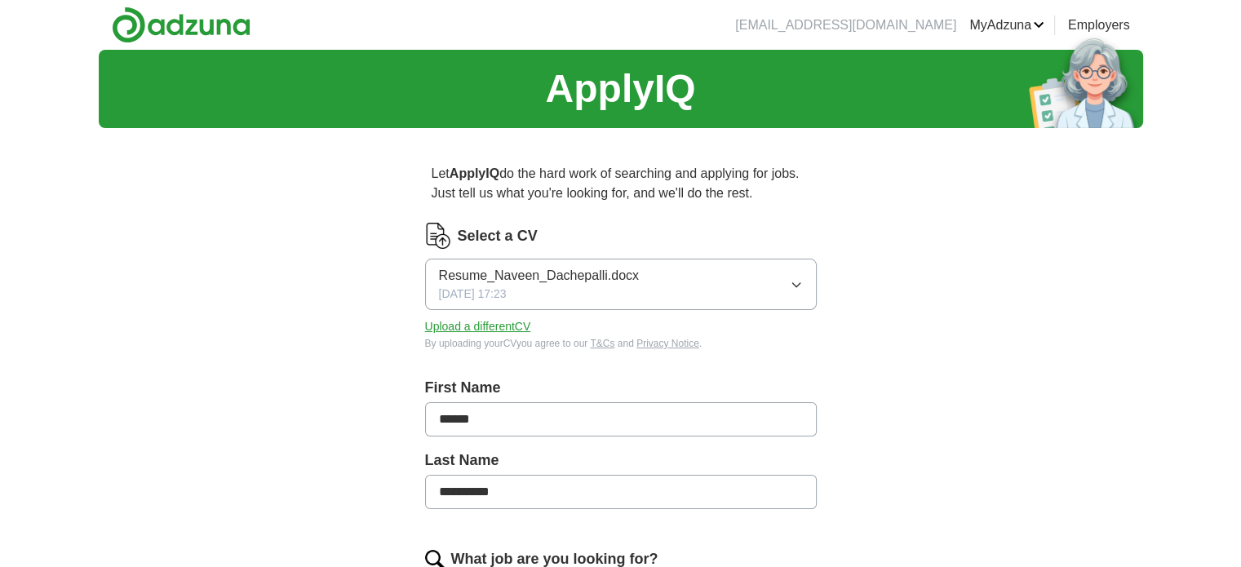
click at [755, 288] on button "Resume_Naveen_Dachepalli.docx [DATE] 17:23" at bounding box center [621, 284] width 392 height 51
click at [450, 251] on div "Select a CV Resume_Naveen_Dachepalli.docx [DATE] 17:23 Resume_Naveen_Dachepalli…" at bounding box center [621, 287] width 392 height 128
click at [599, 282] on span "Resume_Naveen_Dachepalli.docx" at bounding box center [539, 276] width 200 height 20
drag, startPoint x: 500, startPoint y: 293, endPoint x: 434, endPoint y: 291, distance: 65.3
click at [500, 293] on span "[DATE] 17:23" at bounding box center [473, 294] width 68 height 17
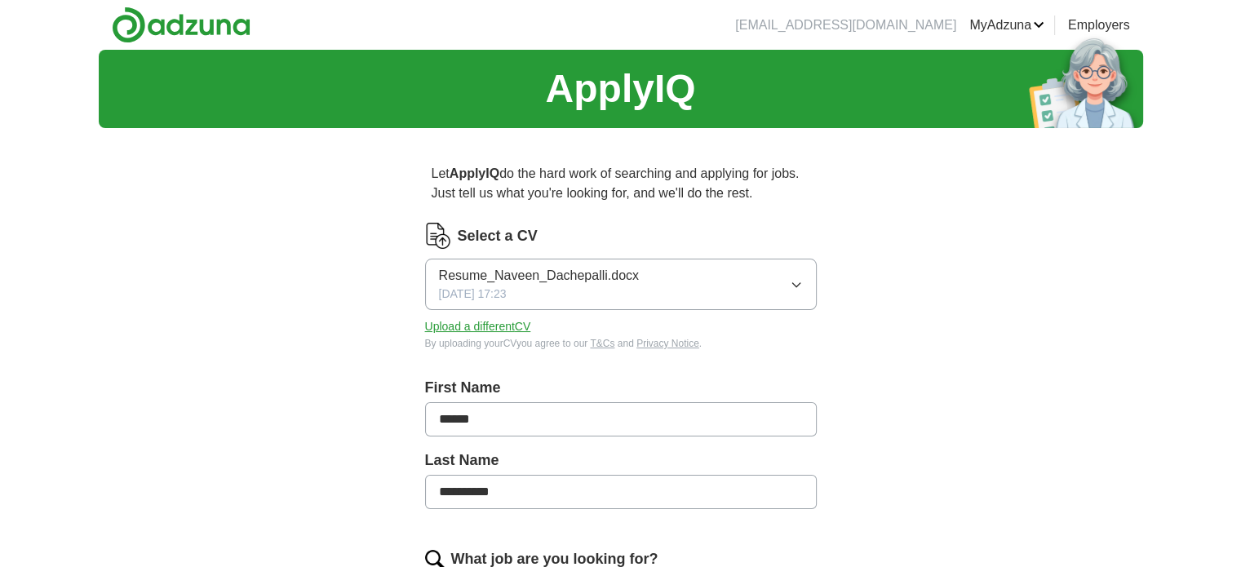
click at [447, 340] on div "By uploading your CV you agree to our T&Cs and Privacy Notice ." at bounding box center [621, 343] width 392 height 15
click at [455, 326] on button "Upload a different CV" at bounding box center [478, 326] width 106 height 17
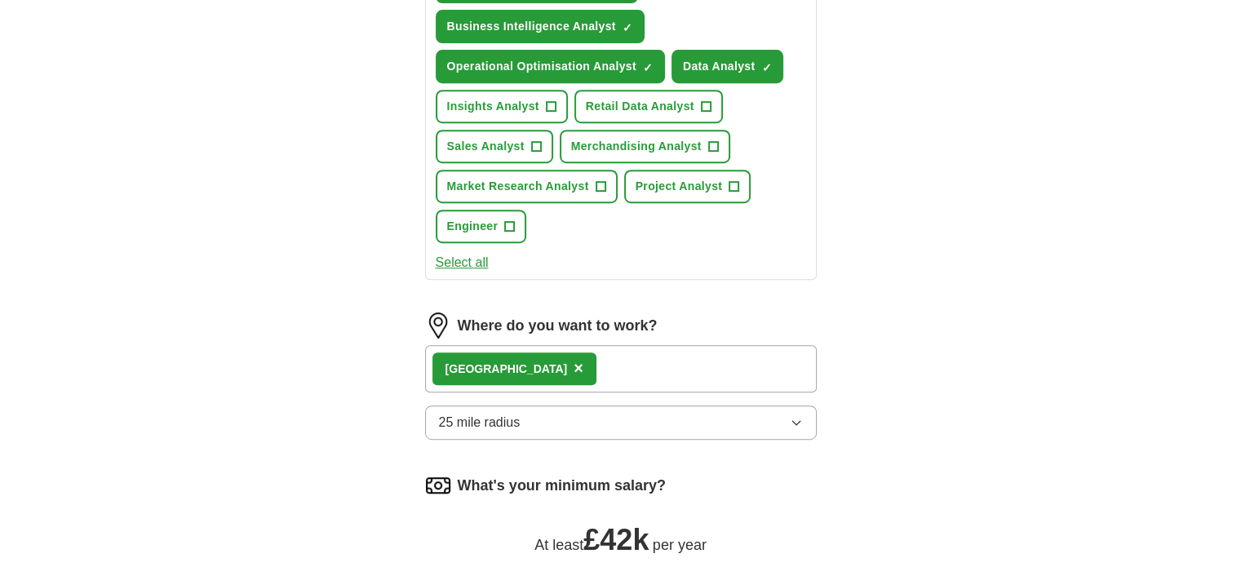
scroll to position [731, 0]
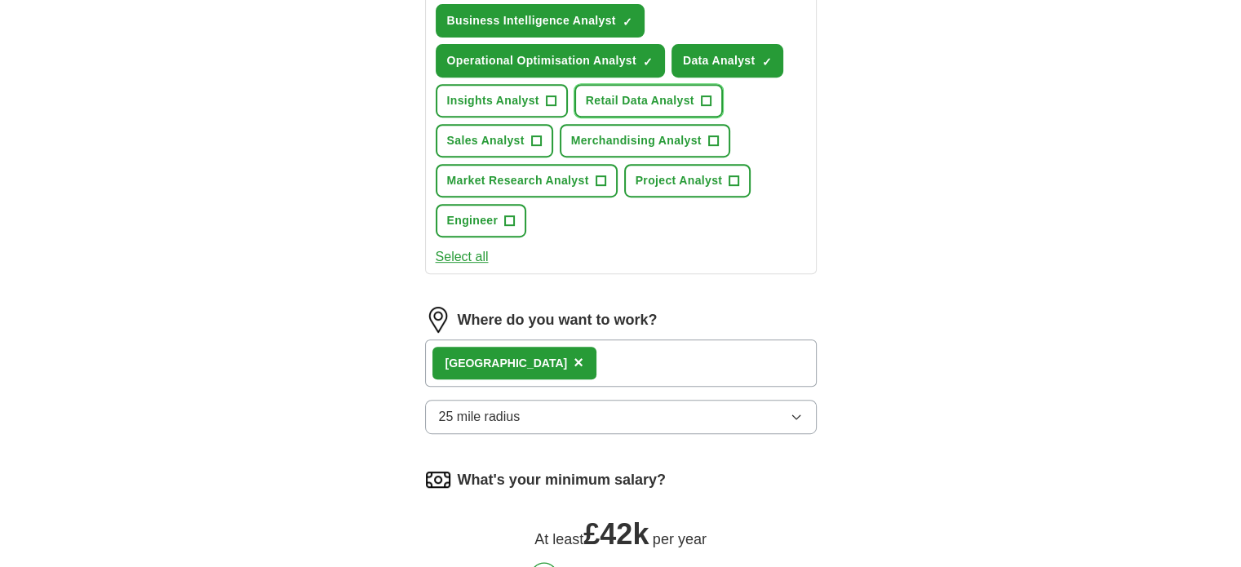
click at [647, 95] on span "Retail Data Analyst" at bounding box center [640, 100] width 109 height 17
click at [471, 84] on button "Insights Analyst +" at bounding box center [502, 100] width 132 height 33
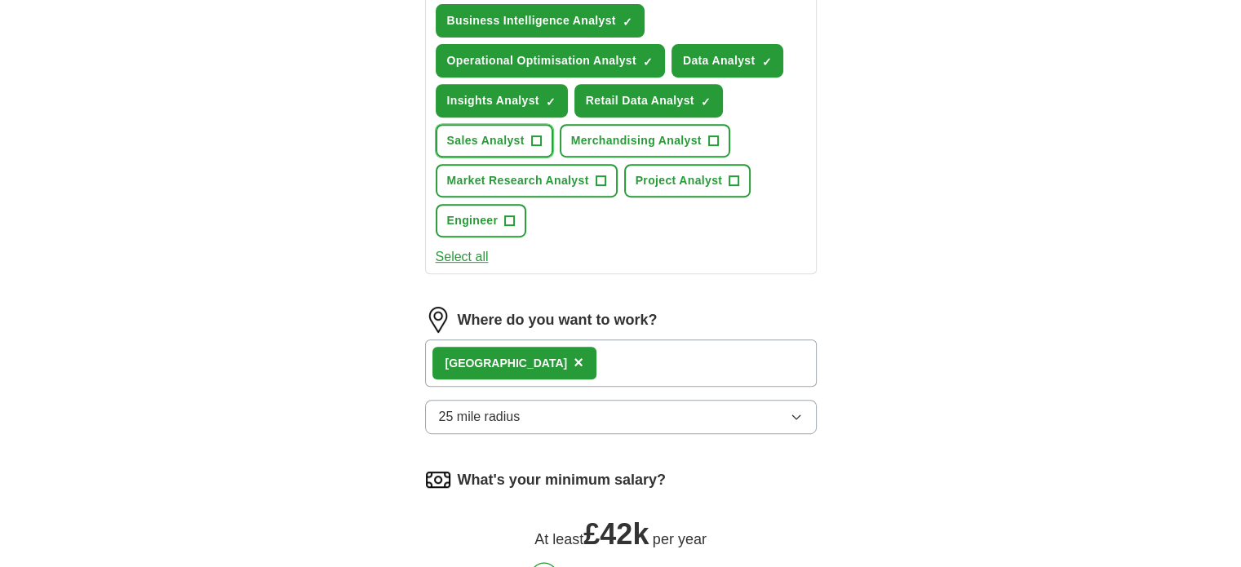
click at [507, 132] on span "Sales Analyst" at bounding box center [486, 140] width 78 height 17
click at [683, 172] on span "Project Analyst" at bounding box center [679, 180] width 87 height 17
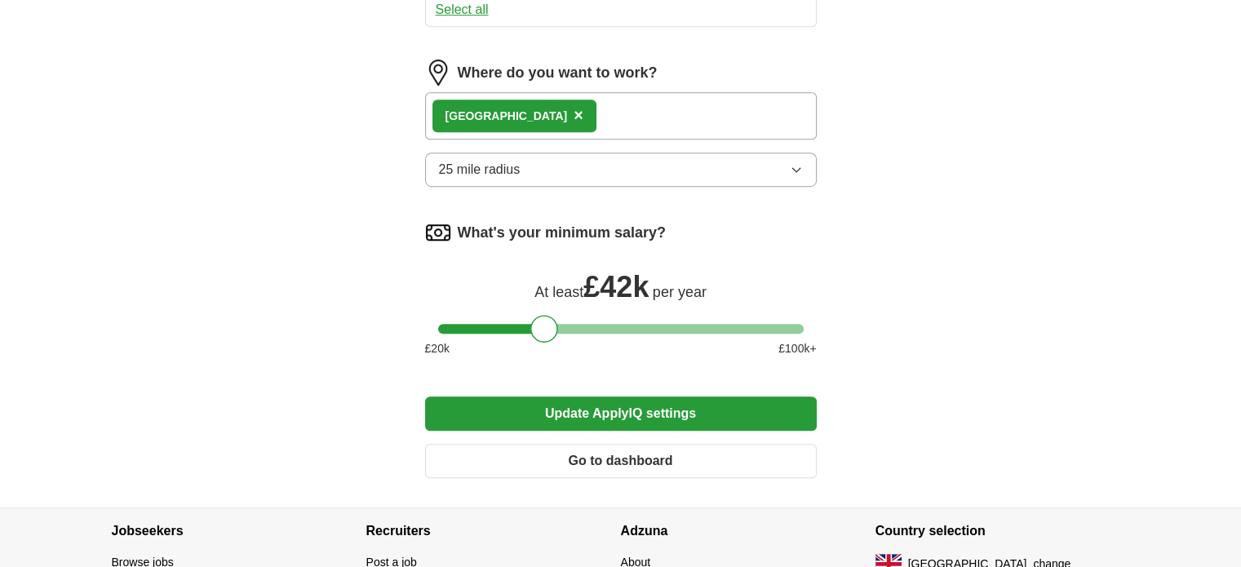
scroll to position [983, 0]
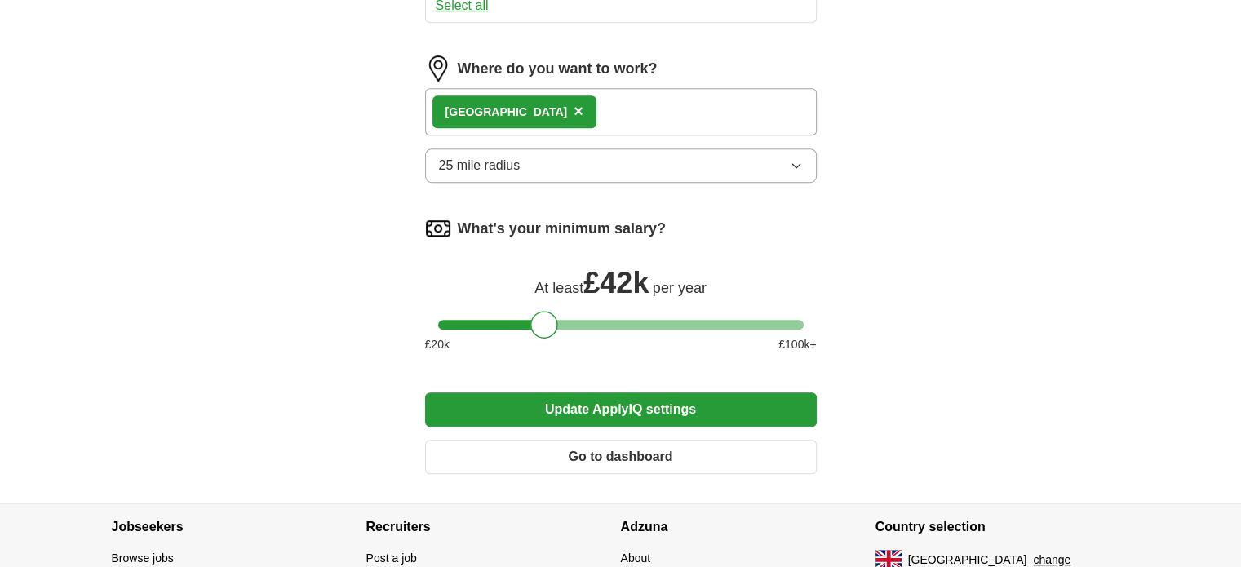
click at [625, 406] on button "Update ApplyIQ settings" at bounding box center [621, 410] width 392 height 34
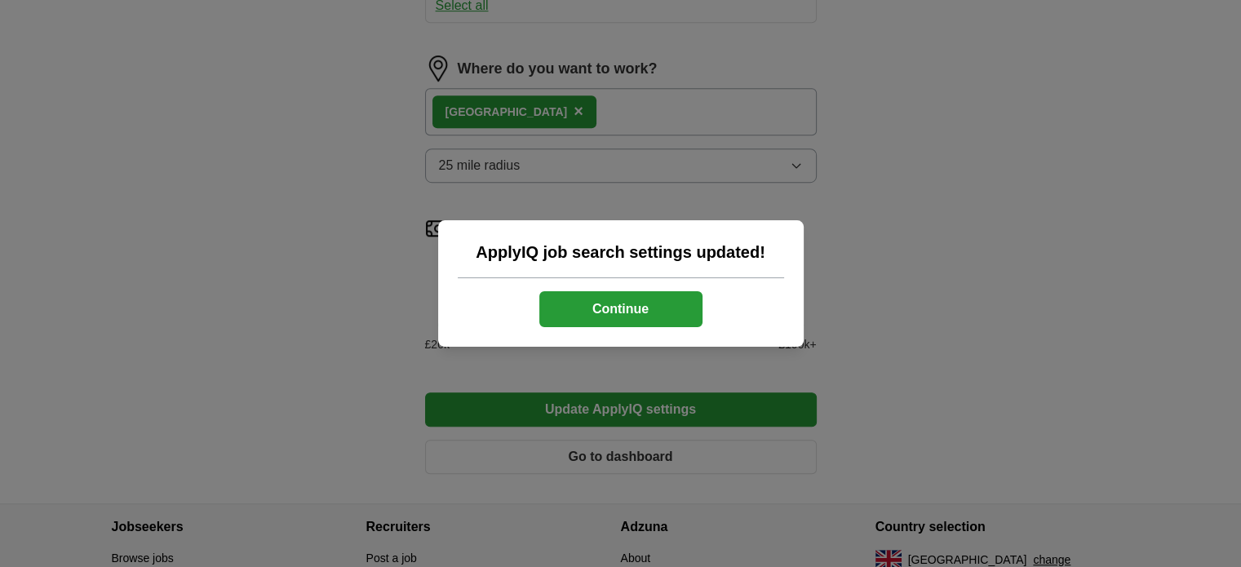
click at [647, 307] on button "Continue" at bounding box center [621, 309] width 163 height 36
